Goal: Task Accomplishment & Management: Use online tool/utility

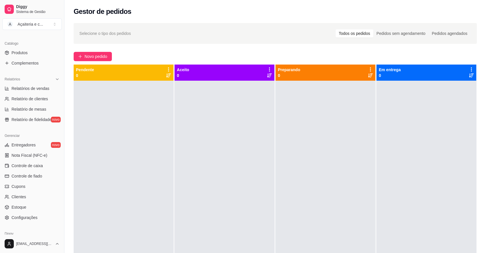
scroll to position [142, 0]
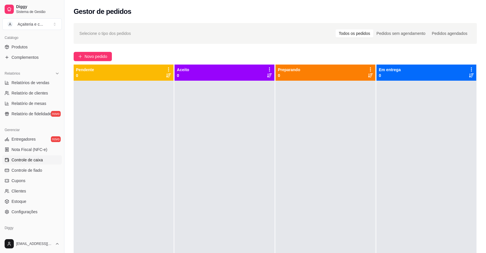
click at [32, 157] on span "Controle de caixa" at bounding box center [27, 160] width 31 height 6
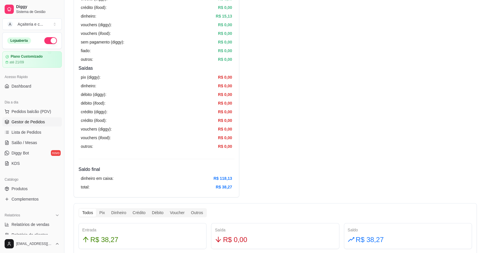
click at [32, 119] on span "Gestor de Pedidos" at bounding box center [28, 122] width 33 height 6
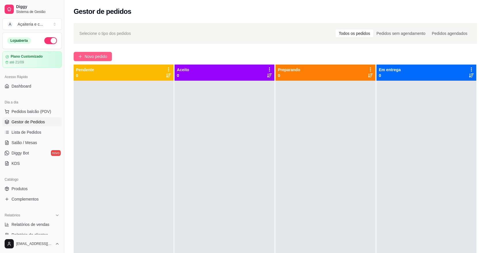
click at [107, 56] on span "Novo pedido" at bounding box center [96, 56] width 23 height 6
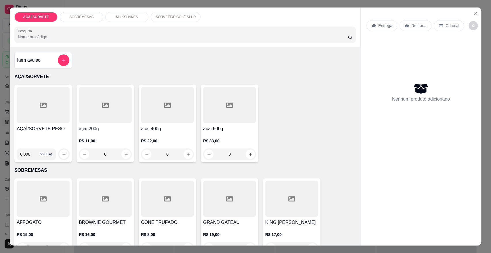
click at [44, 139] on div "AÇAÍ/SORVETE PESO" at bounding box center [43, 134] width 53 height 18
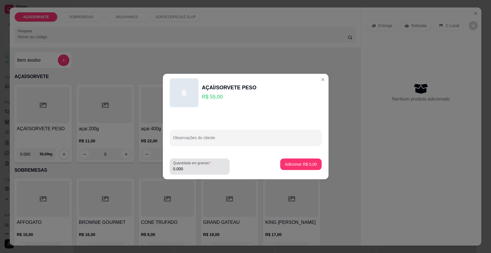
click at [199, 171] on div "0.000" at bounding box center [199, 167] width 53 height 12
type input "0.586"
click at [304, 162] on p "Adicionar R$ 32,23" at bounding box center [299, 163] width 33 height 5
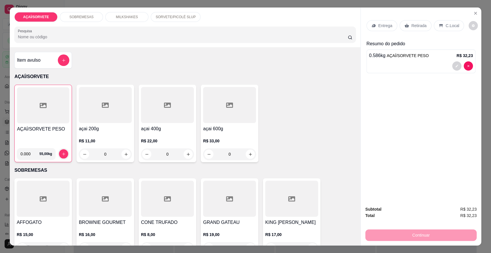
click at [411, 23] on p "Retirada" at bounding box center [418, 26] width 15 height 6
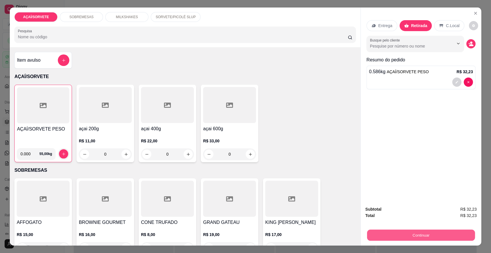
click at [383, 233] on button "Continuar" at bounding box center [421, 234] width 108 height 11
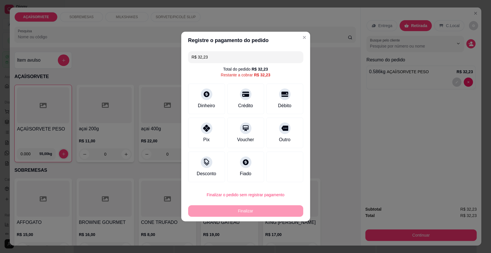
click at [223, 98] on div "Dinheiro Crédito Débito" at bounding box center [245, 98] width 115 height 30
click at [233, 99] on div "Crédito" at bounding box center [245, 98] width 41 height 34
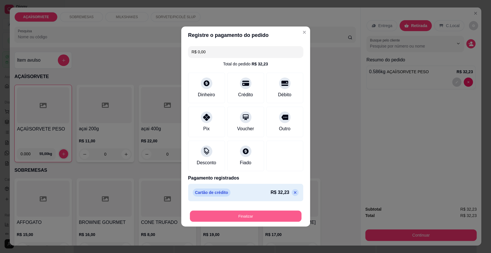
click at [228, 213] on button "Finalizar" at bounding box center [246, 215] width 112 height 11
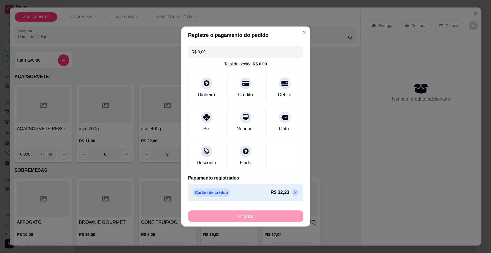
type input "-R$ 32,23"
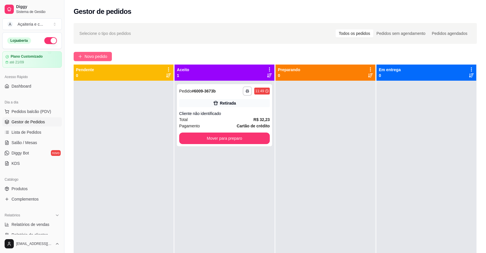
click at [91, 52] on button "Novo pedido" at bounding box center [93, 56] width 38 height 9
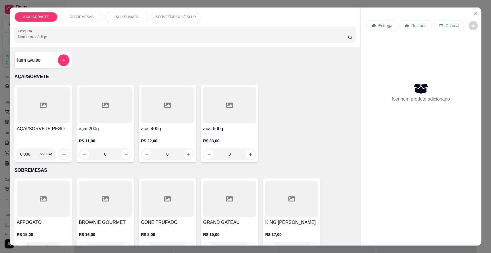
click at [37, 132] on div "AÇAÍ/SORVETE PESO" at bounding box center [43, 134] width 53 height 18
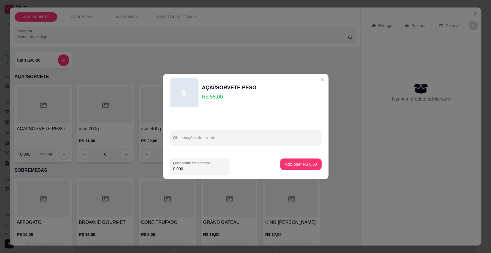
click at [191, 166] on input "0.000" at bounding box center [199, 169] width 53 height 6
type input "0.140"
click at [302, 165] on p "Adicionar R$ 7,70" at bounding box center [300, 163] width 31 height 5
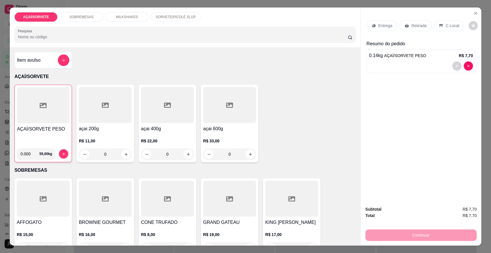
click at [407, 26] on div "Retirada" at bounding box center [416, 25] width 32 height 11
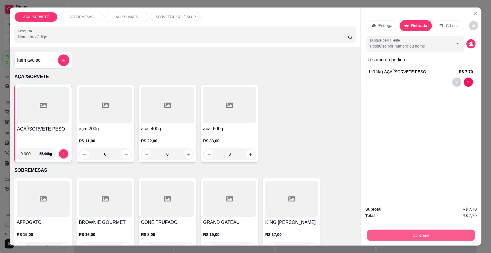
click at [389, 231] on button "Continuar" at bounding box center [421, 234] width 108 height 11
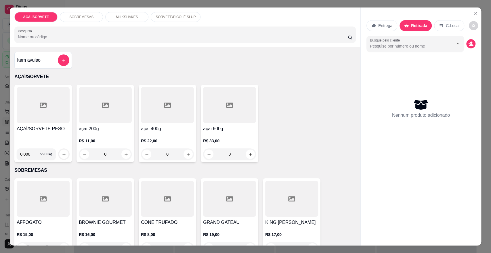
click at [44, 134] on div "AÇAÍ/SORVETE PESO" at bounding box center [43, 134] width 53 height 18
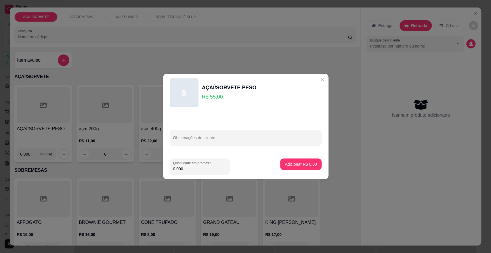
click at [190, 169] on input "0.000" at bounding box center [199, 169] width 53 height 6
type input "0.432"
click at [298, 165] on p "Adicionar R$ 23,76" at bounding box center [299, 163] width 33 height 5
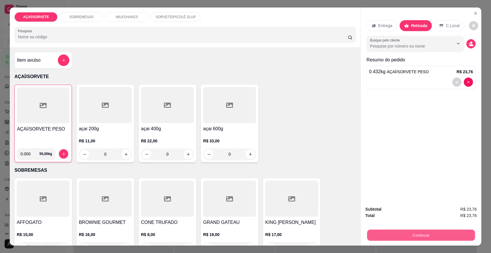
click at [394, 232] on button "Continuar" at bounding box center [421, 234] width 108 height 11
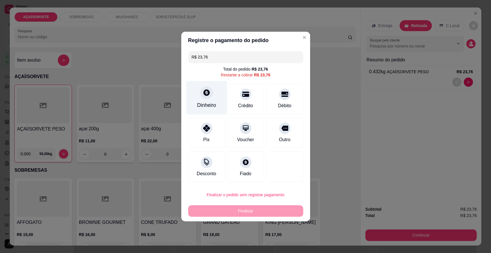
click at [190, 97] on div "Dinheiro" at bounding box center [206, 98] width 41 height 34
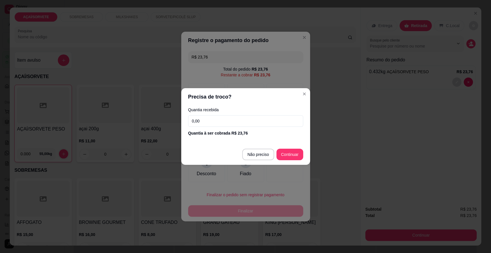
click at [216, 121] on input "0,00" at bounding box center [245, 121] width 115 height 12
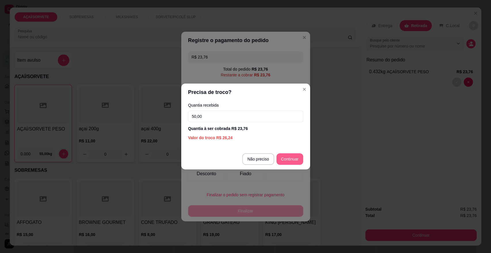
type input "50,00"
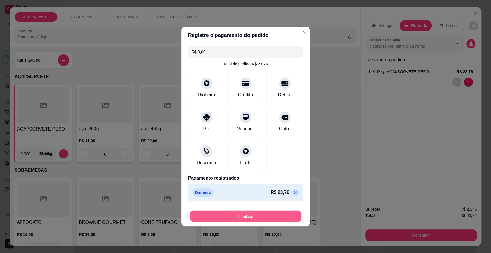
click at [262, 219] on button "Finalizar" at bounding box center [246, 215] width 112 height 11
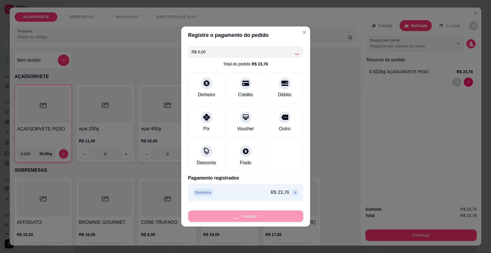
type input "-R$ 23,76"
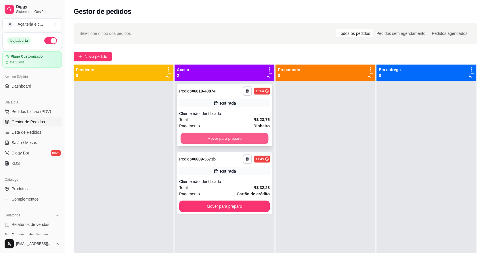
click at [244, 135] on button "Mover para preparo" at bounding box center [225, 138] width 88 height 11
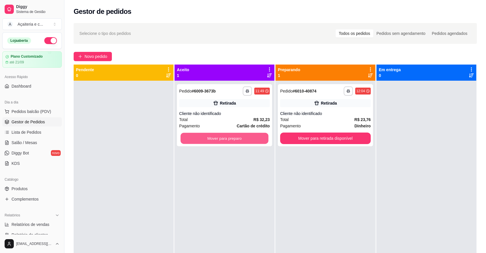
click at [244, 135] on button "Mover para preparo" at bounding box center [225, 138] width 88 height 11
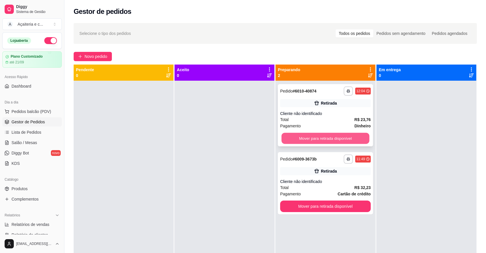
click at [322, 138] on button "Mover para retirada disponível" at bounding box center [326, 138] width 88 height 11
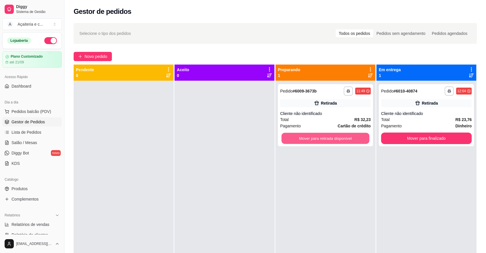
click at [322, 138] on button "Mover para retirada disponível" at bounding box center [326, 138] width 88 height 11
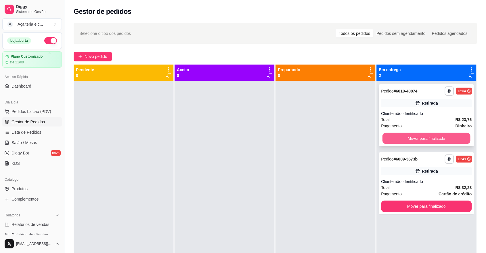
click at [411, 137] on button "Mover para finalizado" at bounding box center [427, 138] width 88 height 11
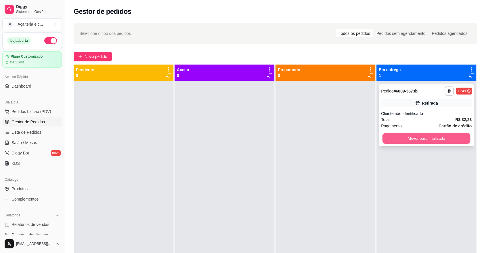
click at [413, 137] on button "Mover para finalizado" at bounding box center [427, 138] width 88 height 11
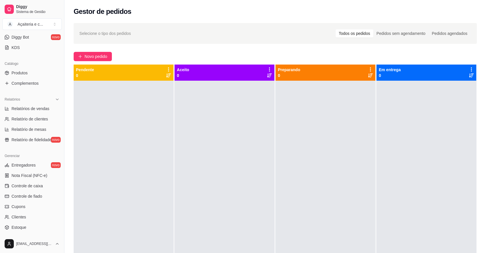
scroll to position [117, 0]
click at [33, 186] on span "Controle de caixa" at bounding box center [27, 184] width 31 height 6
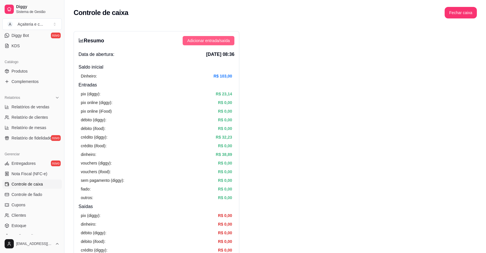
click at [227, 41] on span "Adicionar entrada/saída" at bounding box center [208, 40] width 43 height 6
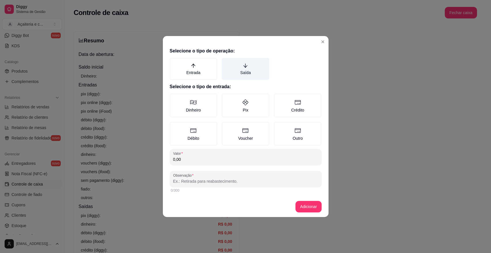
click at [232, 70] on label "Saída" at bounding box center [245, 69] width 47 height 22
click at [226, 62] on button "Saída" at bounding box center [224, 60] width 5 height 5
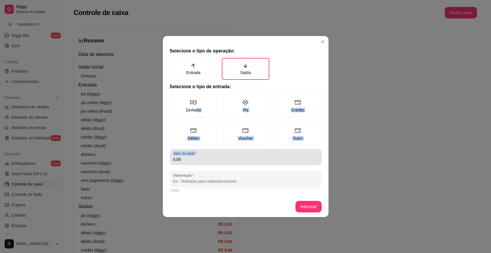
drag, startPoint x: 196, startPoint y: 110, endPoint x: 213, endPoint y: 162, distance: 54.8
click at [213, 162] on div "Selecione o tipo de operação: Entrada Saída Selecione o tipo de entrada: Dinhei…" at bounding box center [246, 120] width 166 height 151
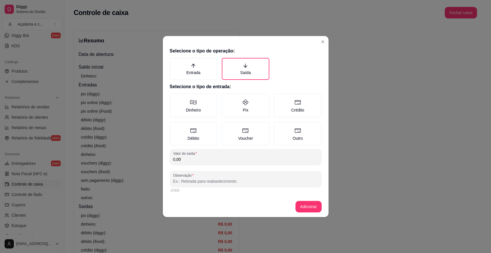
click at [213, 162] on input "0,00" at bounding box center [245, 159] width 145 height 6
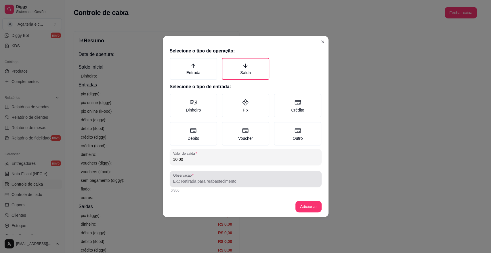
type input "10,00"
click at [205, 185] on div "Observação" at bounding box center [246, 179] width 152 height 16
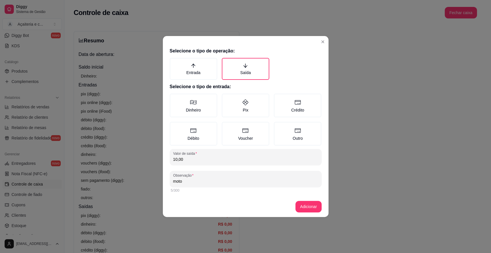
type input "moto"
click at [168, 99] on div "Selecione o tipo de operação: Entrada Saída Selecione o tipo de entrada: Dinhei…" at bounding box center [246, 120] width 166 height 151
click at [175, 102] on label "Dinheiro" at bounding box center [193, 106] width 47 height 24
click at [174, 98] on button "Dinheiro" at bounding box center [171, 95] width 5 height 5
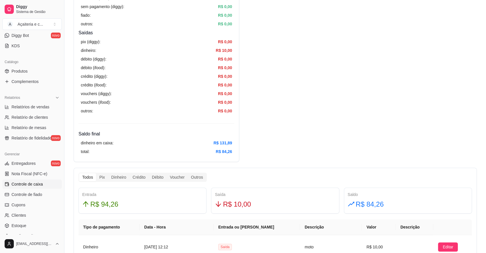
scroll to position [189, 0]
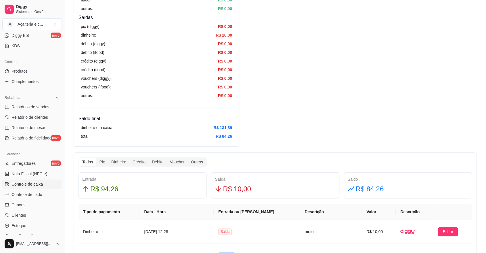
drag, startPoint x: 62, startPoint y: 150, endPoint x: 60, endPoint y: 123, distance: 27.1
click at [60, 123] on div "Diggy Sistema de Gestão A Açaiteria e c ... Loja aberta Plano Customizado até 2…" at bounding box center [32, 126] width 64 height 253
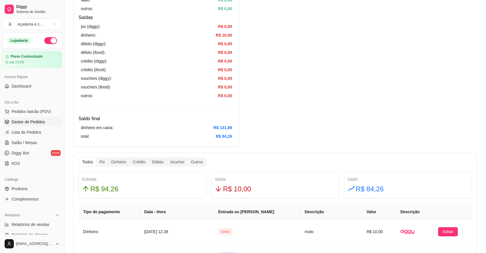
click at [28, 123] on span "Gestor de Pedidos" at bounding box center [28, 122] width 33 height 6
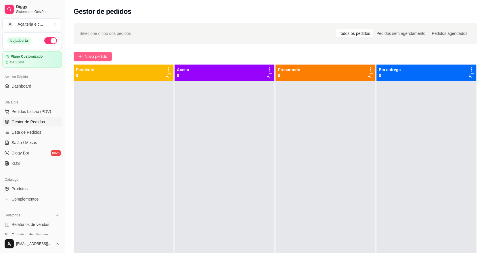
click at [97, 55] on span "Novo pedido" at bounding box center [96, 56] width 23 height 6
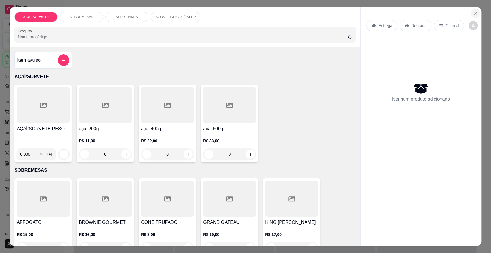
click at [477, 14] on button "Close" at bounding box center [475, 13] width 9 height 9
